Goal: Check status: Check status

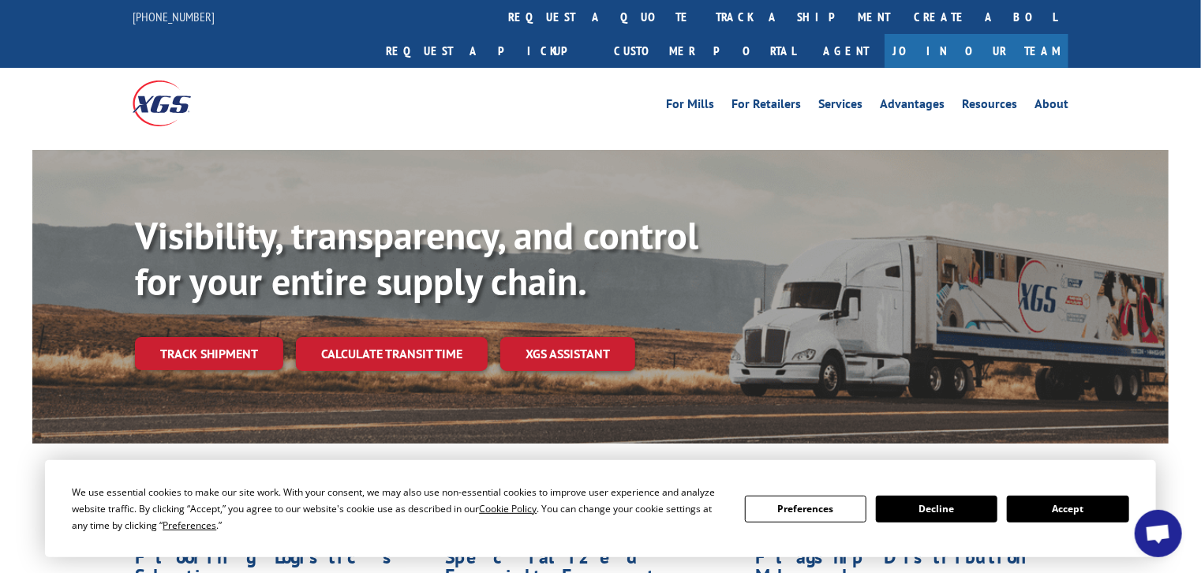
click at [1039, 510] on button "Accept" at bounding box center [1068, 509] width 122 height 27
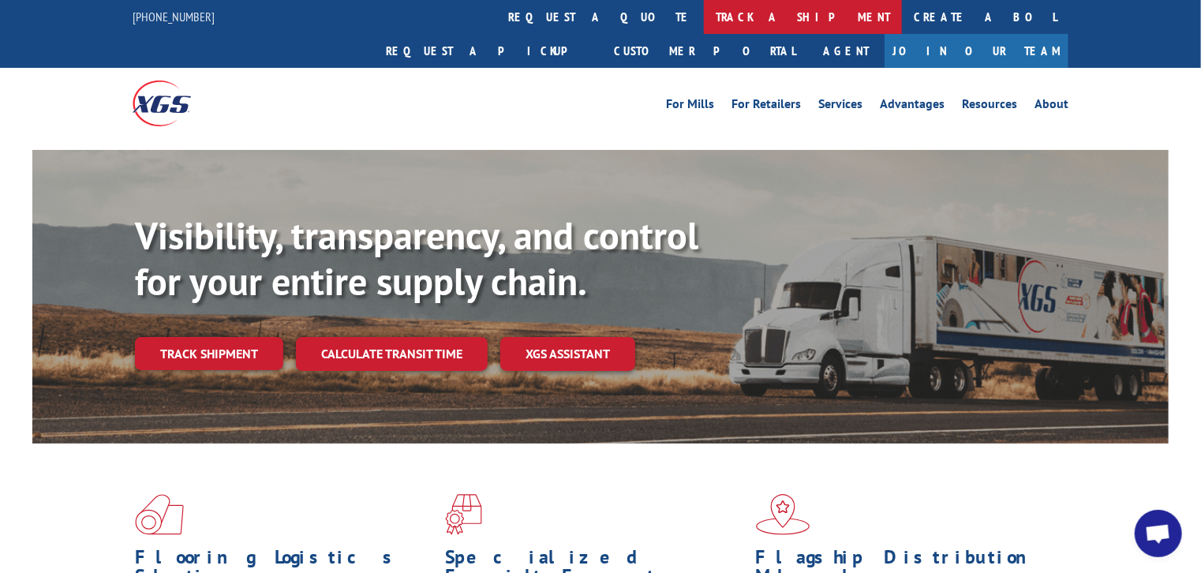
click at [704, 7] on link "track a shipment" at bounding box center [803, 17] width 198 height 34
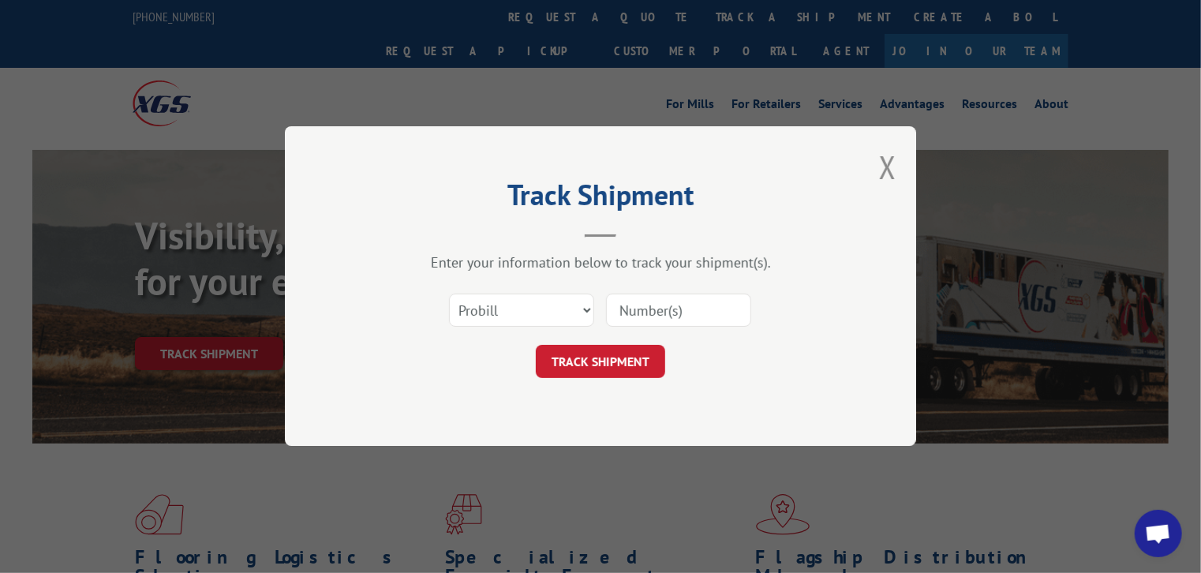
click at [639, 303] on input at bounding box center [678, 310] width 145 height 33
paste input "17261452"
type input "17261452"
click at [625, 355] on button "TRACK SHIPMENT" at bounding box center [600, 362] width 129 height 33
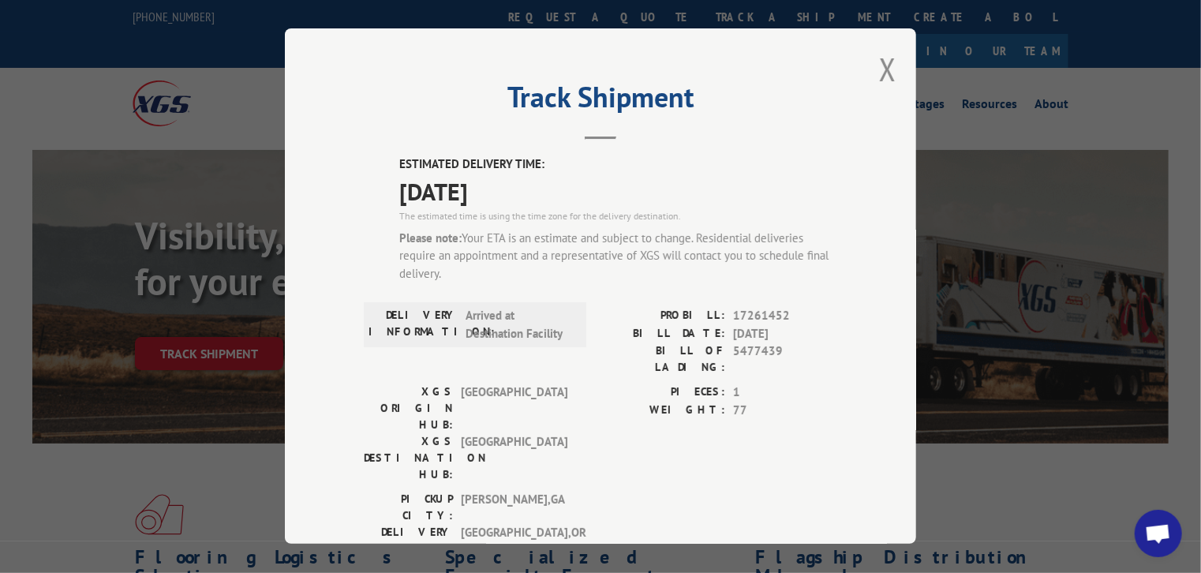
scroll to position [266, 0]
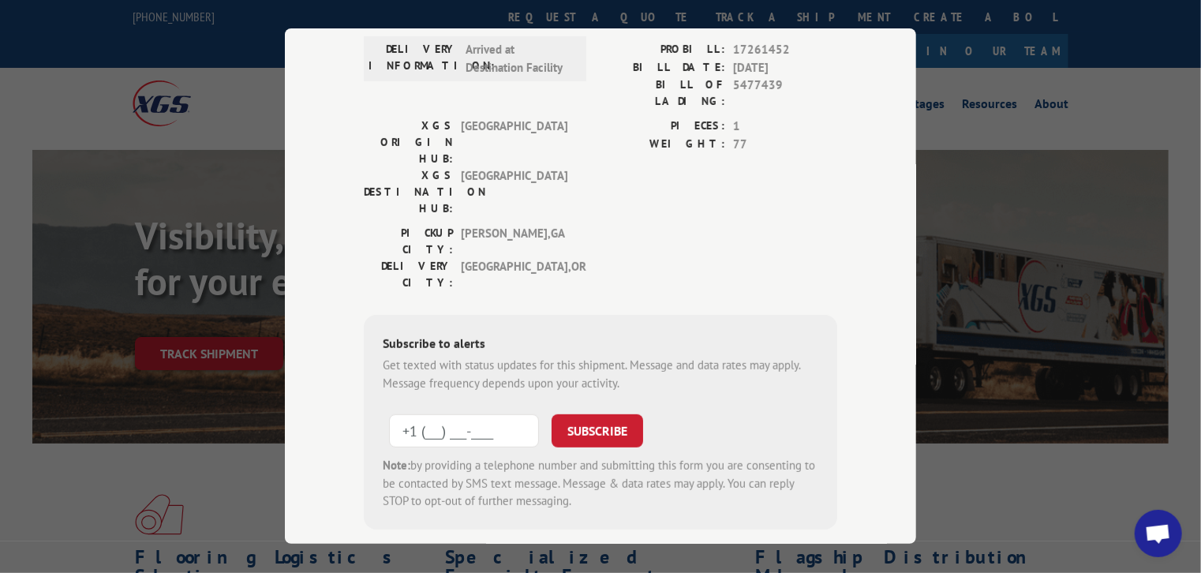
click at [452, 414] on input "+1 (___) ___-____" at bounding box center [464, 430] width 150 height 33
type input "[PHONE_NUMBER]"
click at [590, 414] on button "SUBSCRIBE" at bounding box center [598, 430] width 92 height 33
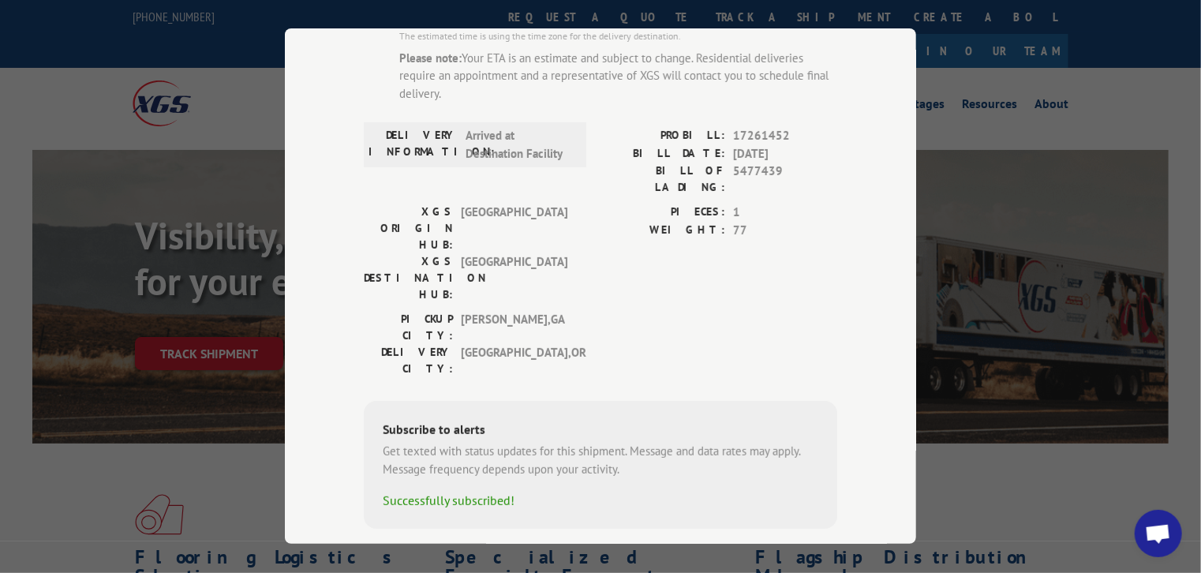
scroll to position [0, 0]
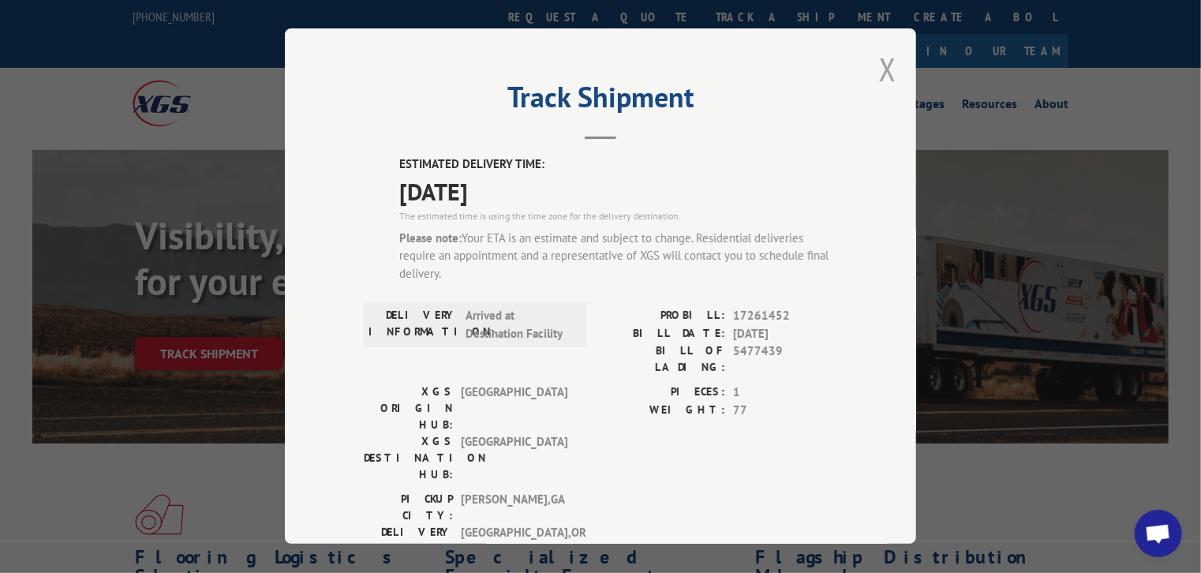
click at [879, 76] on button "Close modal" at bounding box center [887, 69] width 17 height 42
